Goal: Entertainment & Leisure: Consume media (video, audio)

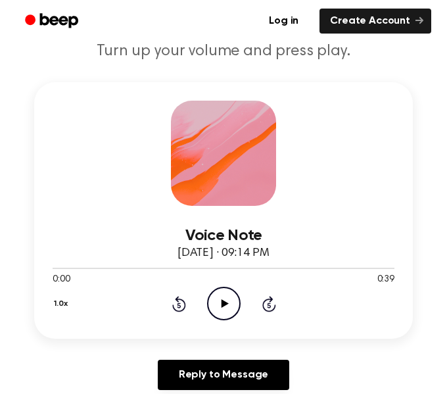
scroll to position [250, 0]
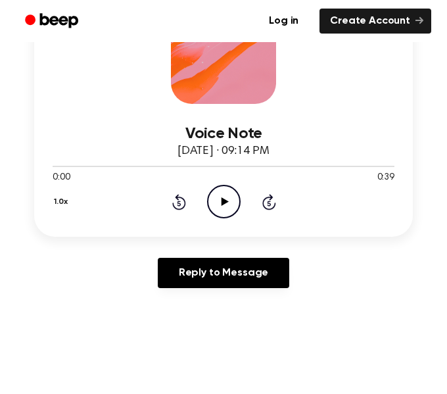
click at [228, 207] on icon "Play Audio" at bounding box center [224, 202] width 34 height 34
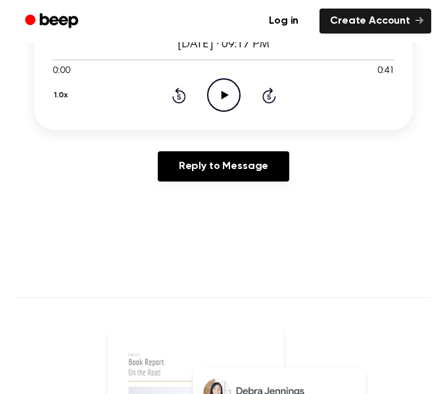
scroll to position [355, 0]
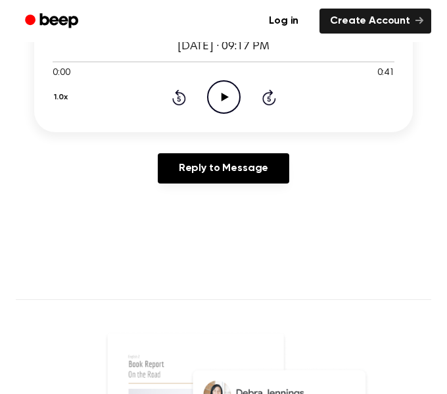
click at [221, 105] on icon "Play Audio" at bounding box center [224, 97] width 34 height 34
drag, startPoint x: 388, startPoint y: 62, endPoint x: 123, endPoint y: 86, distance: 265.6
click at [123, 86] on div "Voice Note October 1, 2025 · 09:17 PM 0:41 0:41 Your browser does not support t…" at bounding box center [224, 56] width 342 height 114
click at [362, 95] on div "1.0x Rewind 5 seconds Play Audio Skip 5 seconds" at bounding box center [224, 97] width 342 height 34
drag, startPoint x: 388, startPoint y: 57, endPoint x: 47, endPoint y: 59, distance: 340.8
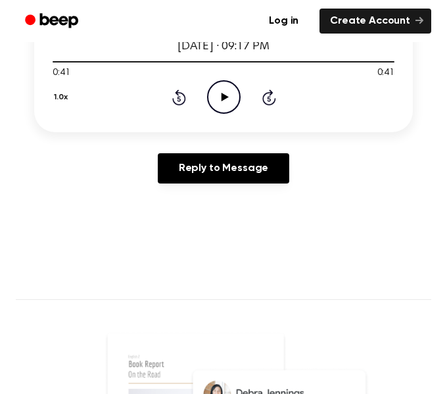
click at [47, 59] on div "Voice Note October 1, 2025 · 09:17 PM 0:41 0:41 Your browser does not support t…" at bounding box center [223, 4] width 379 height 257
click at [53, 60] on div at bounding box center [224, 61] width 342 height 11
click at [223, 102] on icon "Play Audio" at bounding box center [224, 97] width 34 height 34
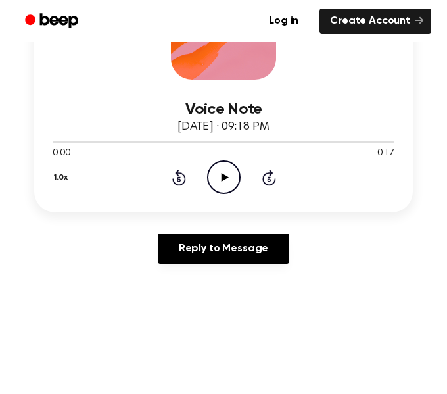
scroll to position [274, 0]
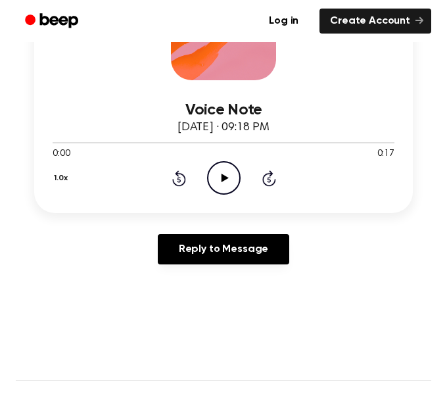
click at [231, 180] on icon "Play Audio" at bounding box center [224, 178] width 34 height 34
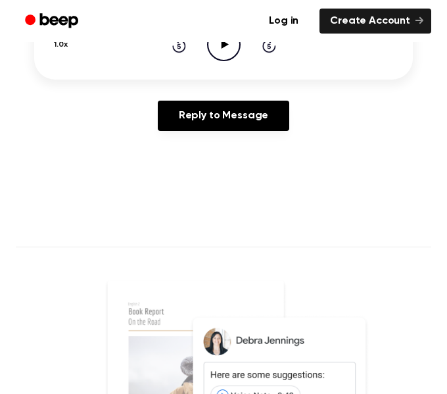
scroll to position [400, 0]
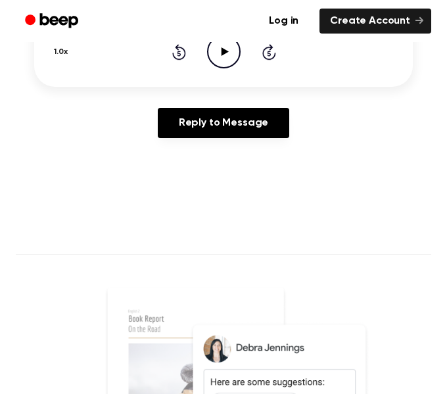
click at [230, 66] on circle at bounding box center [224, 52] width 32 height 32
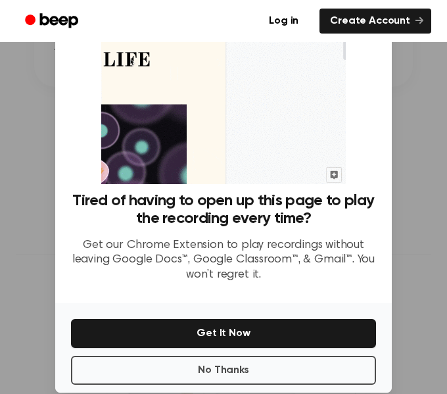
scroll to position [85, 0]
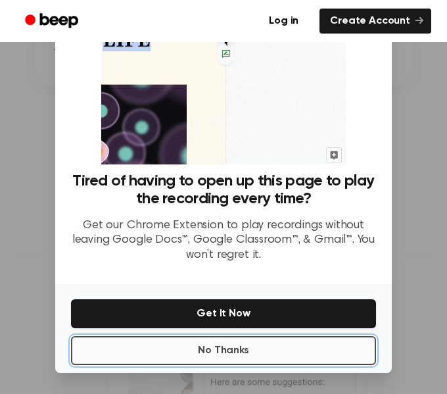
click at [195, 361] on button "No Thanks" at bounding box center [223, 350] width 305 height 29
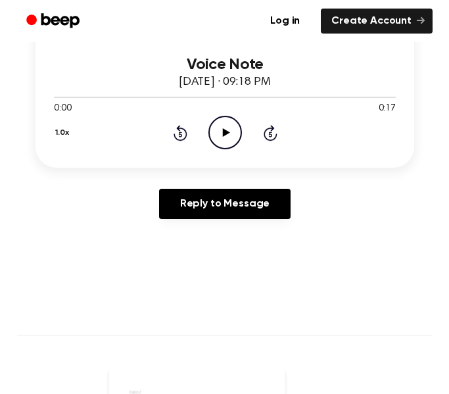
scroll to position [313, 0]
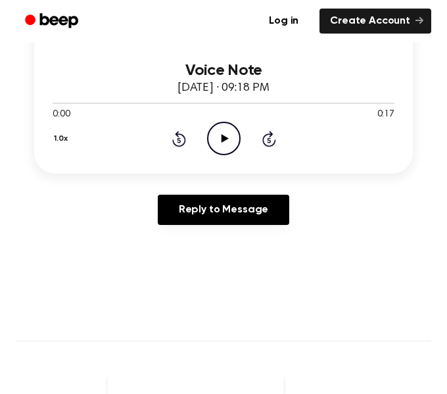
click at [229, 145] on icon "Play Audio" at bounding box center [224, 139] width 34 height 34
